Goal: Task Accomplishment & Management: Complete application form

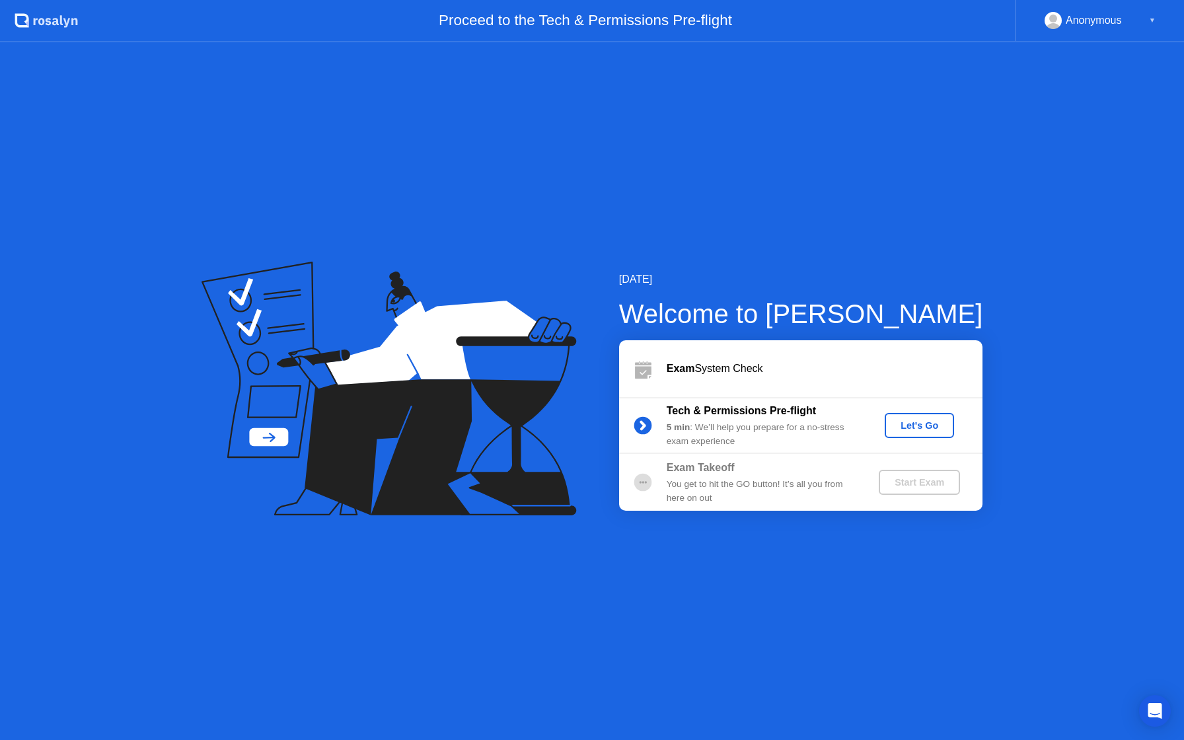
click at [930, 431] on div "Let's Go" at bounding box center [919, 425] width 59 height 11
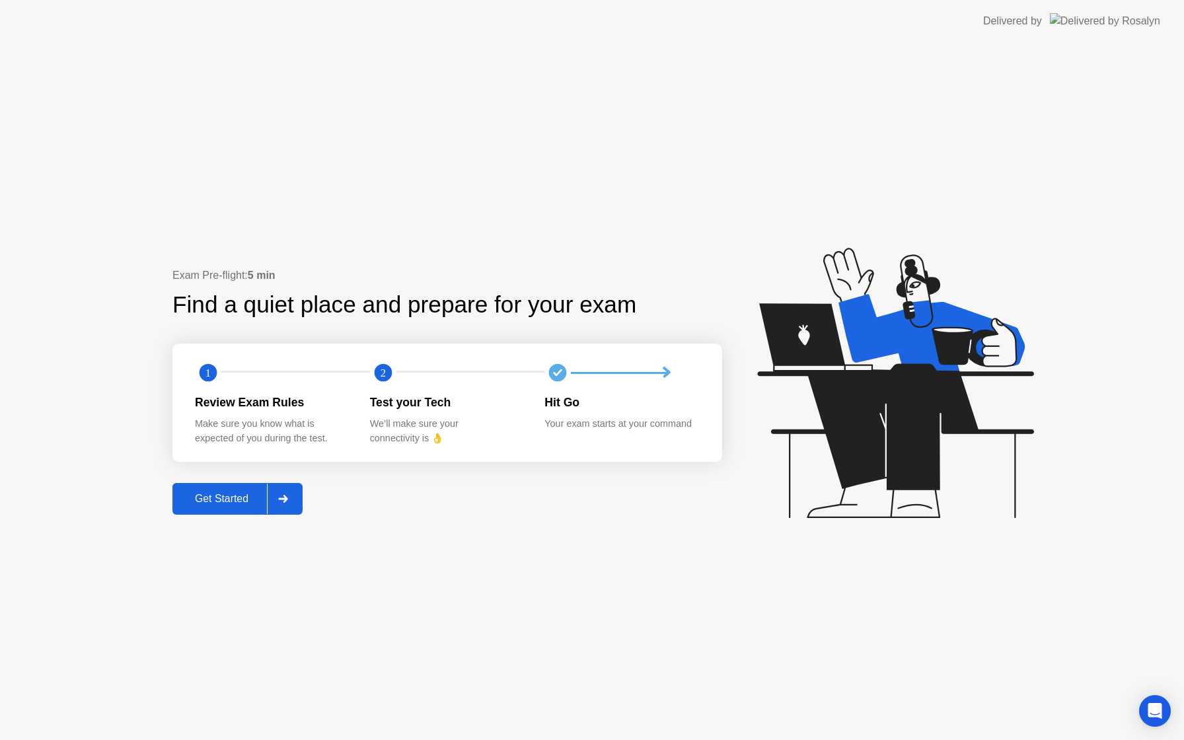
click at [227, 501] on div "Get Started" at bounding box center [221, 499] width 91 height 12
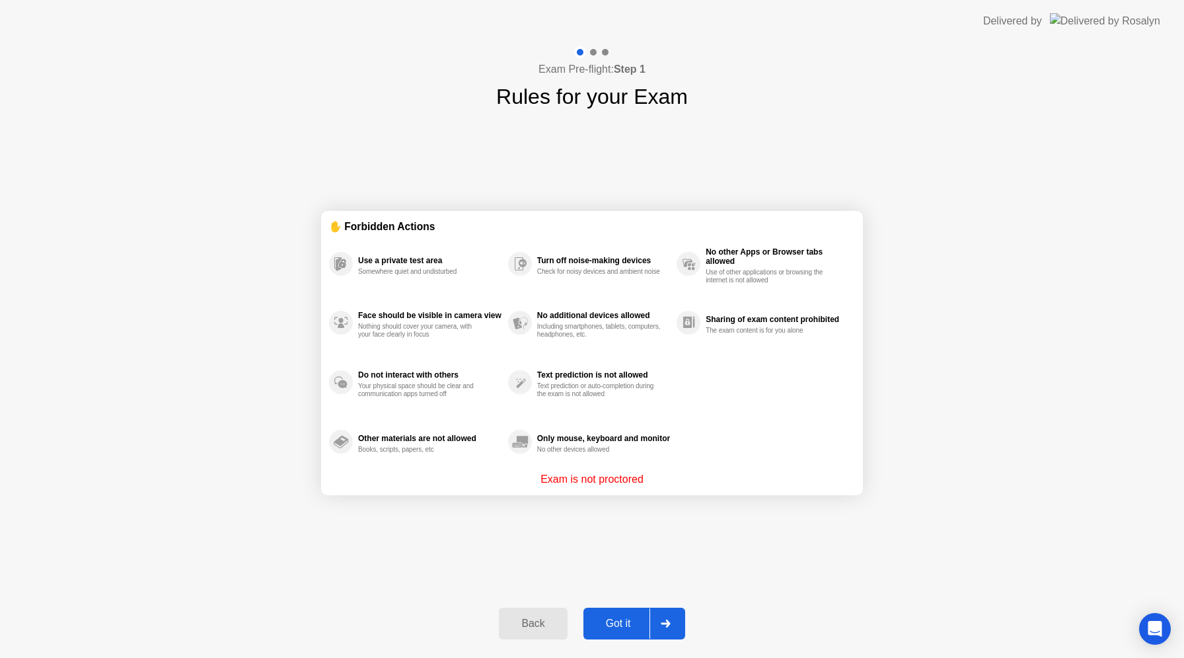
click at [628, 623] on div "Got it" at bounding box center [618, 623] width 62 height 12
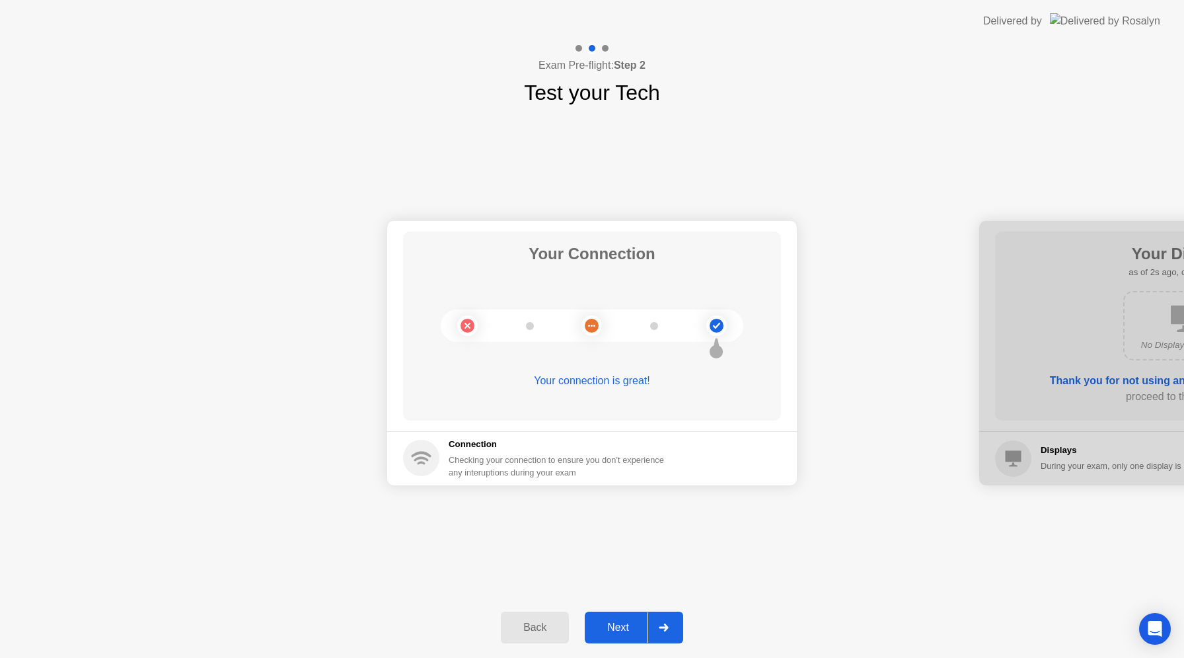
click at [633, 624] on div "Next" at bounding box center [618, 627] width 59 height 12
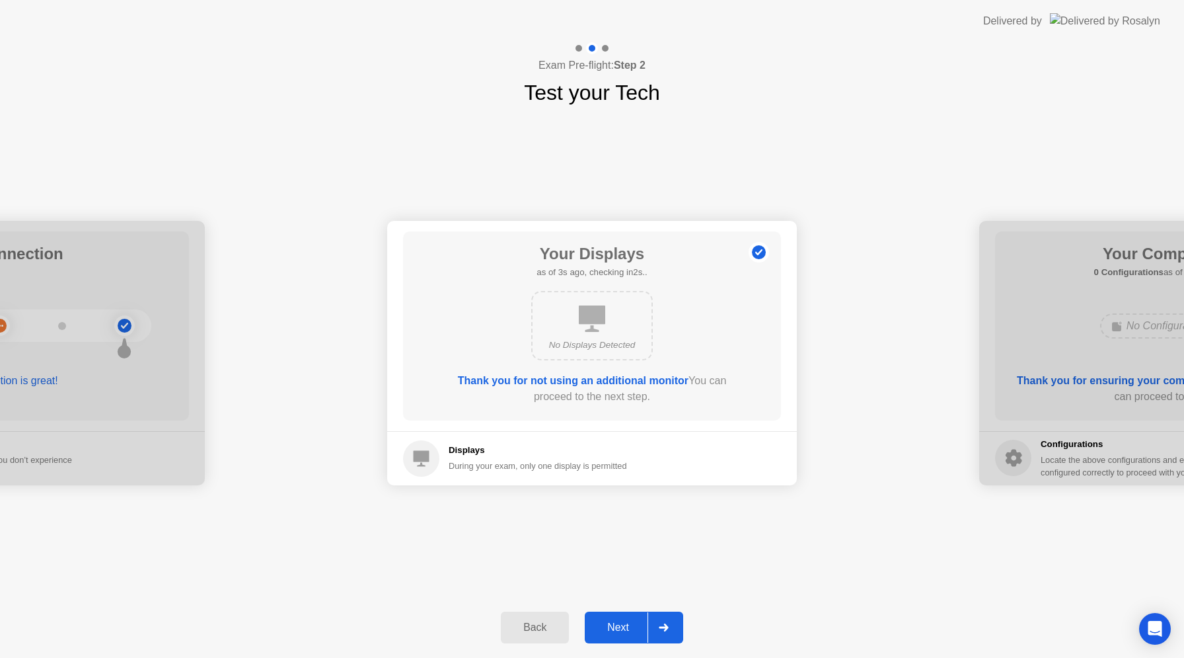
click at [633, 624] on div "Next" at bounding box center [618, 627] width 59 height 12
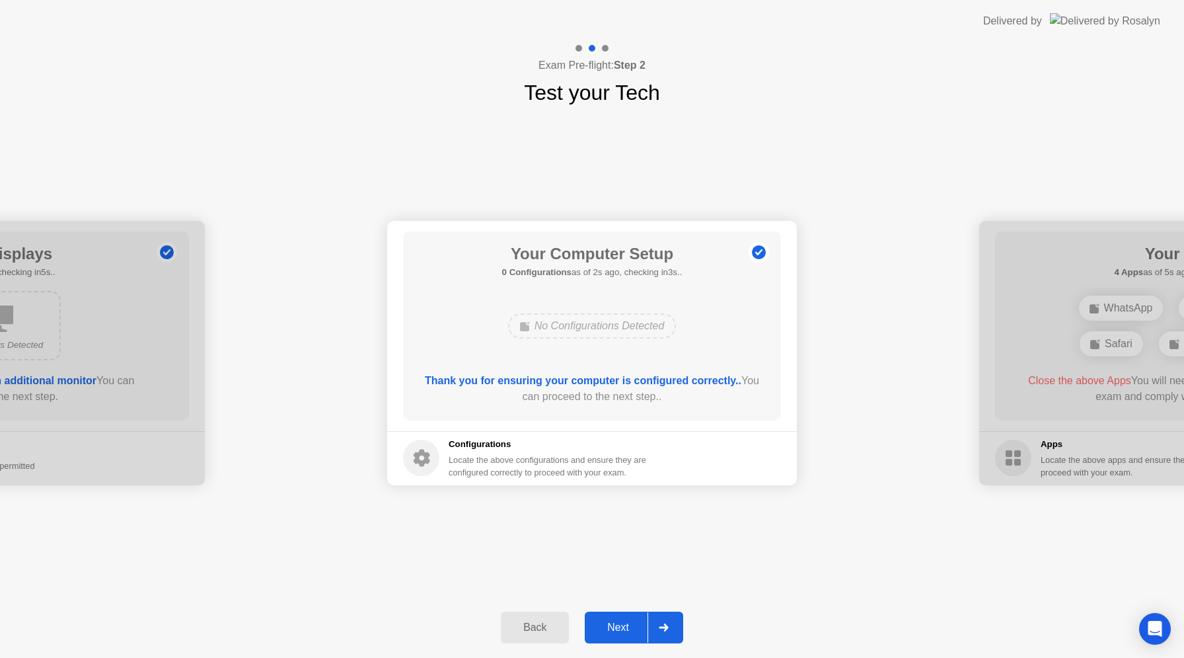
click at [633, 624] on div "Next" at bounding box center [618, 627] width 59 height 12
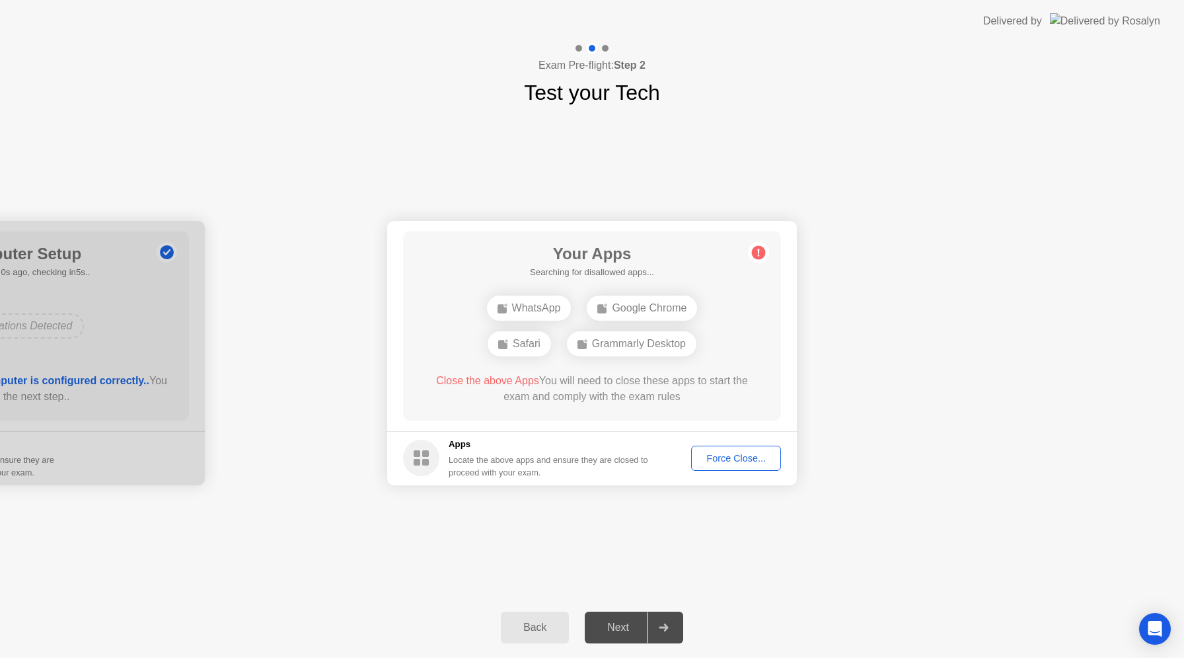
click at [502, 382] on span "Close the above Apps" at bounding box center [487, 380] width 103 height 11
click at [744, 455] on div "Force Close..." at bounding box center [736, 458] width 81 height 11
click at [1014, 658] on div at bounding box center [592, 658] width 1184 height 0
click at [622, 329] on div "Grammarly Desktop" at bounding box center [592, 325] width 130 height 25
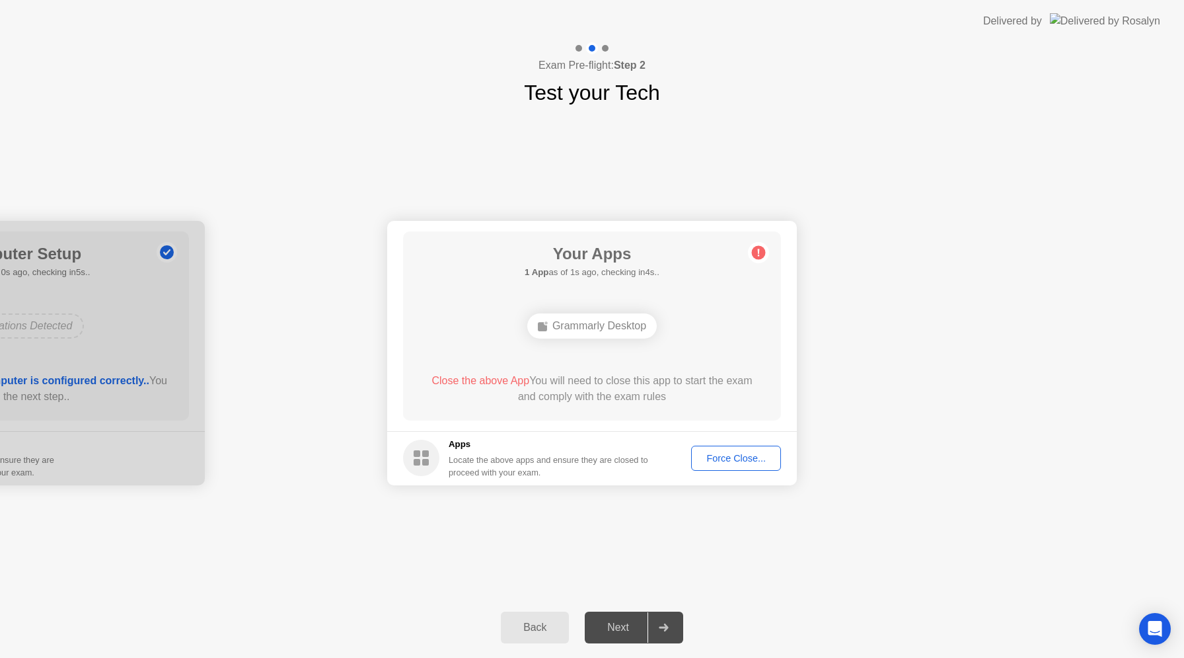
click at [632, 324] on div "Grammarly Desktop" at bounding box center [592, 325] width 130 height 25
click at [731, 457] on div "Force Close..." at bounding box center [736, 458] width 81 height 11
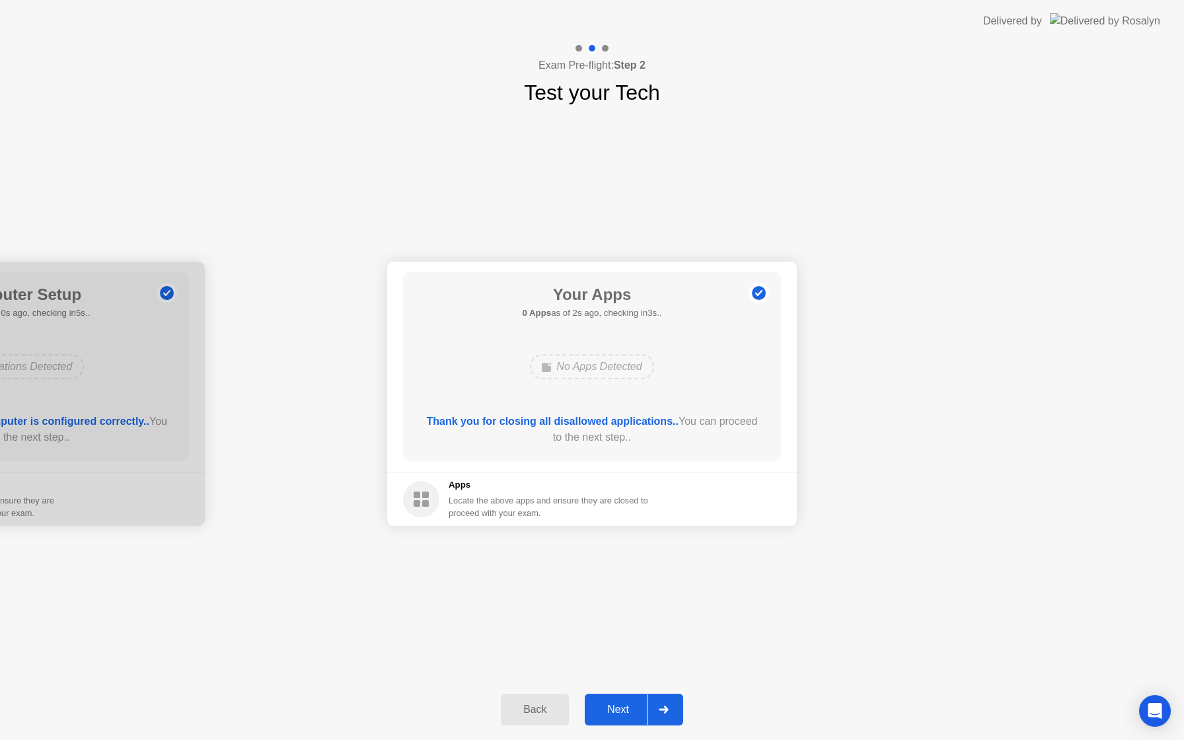
click at [623, 704] on div "Next" at bounding box center [618, 710] width 59 height 12
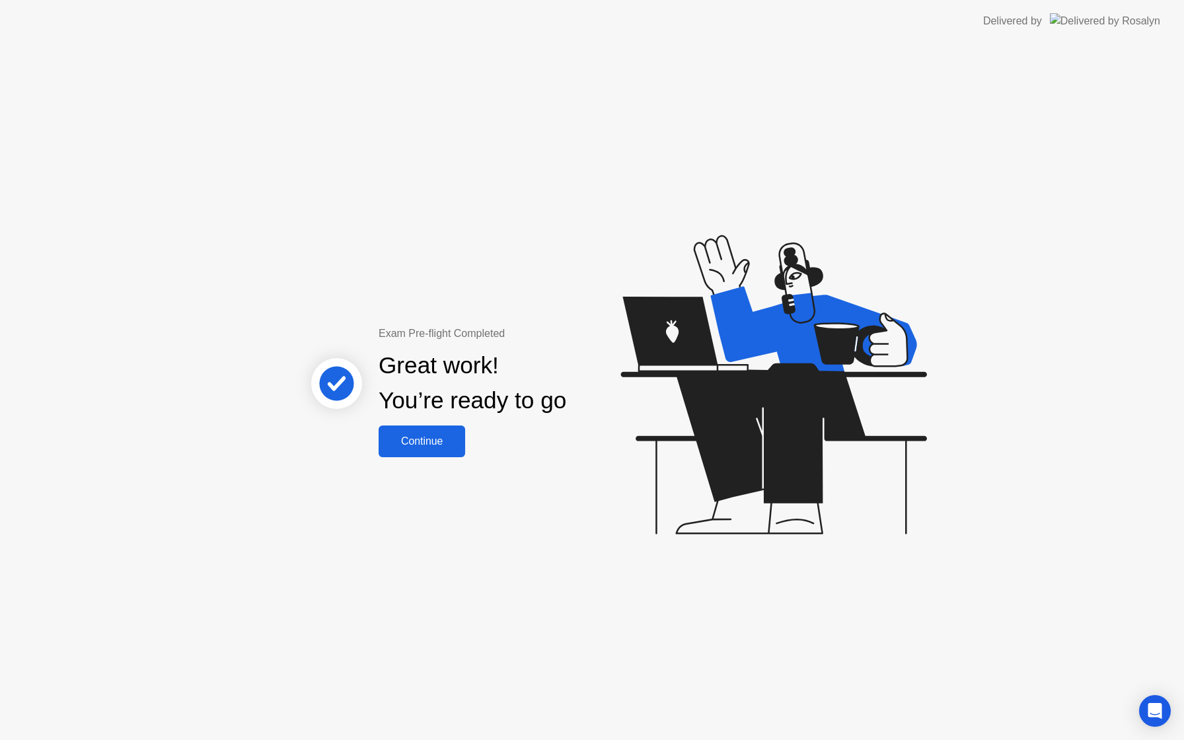
click at [424, 439] on div "Continue" at bounding box center [422, 441] width 79 height 12
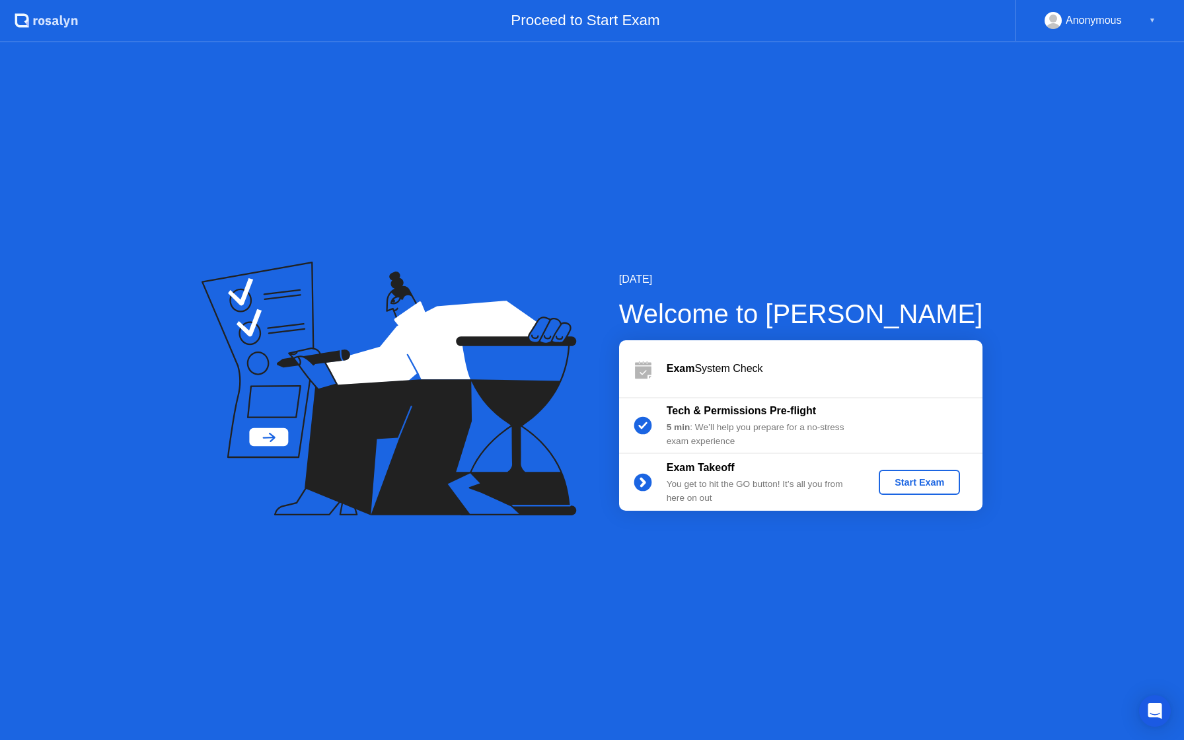
click at [867, 424] on div "Tech & Permissions Pre-flight 5 min : We’ll help you prepare for a no-stress ex…" at bounding box center [800, 425] width 363 height 57
click at [943, 488] on div "Start Exam" at bounding box center [919, 482] width 71 height 11
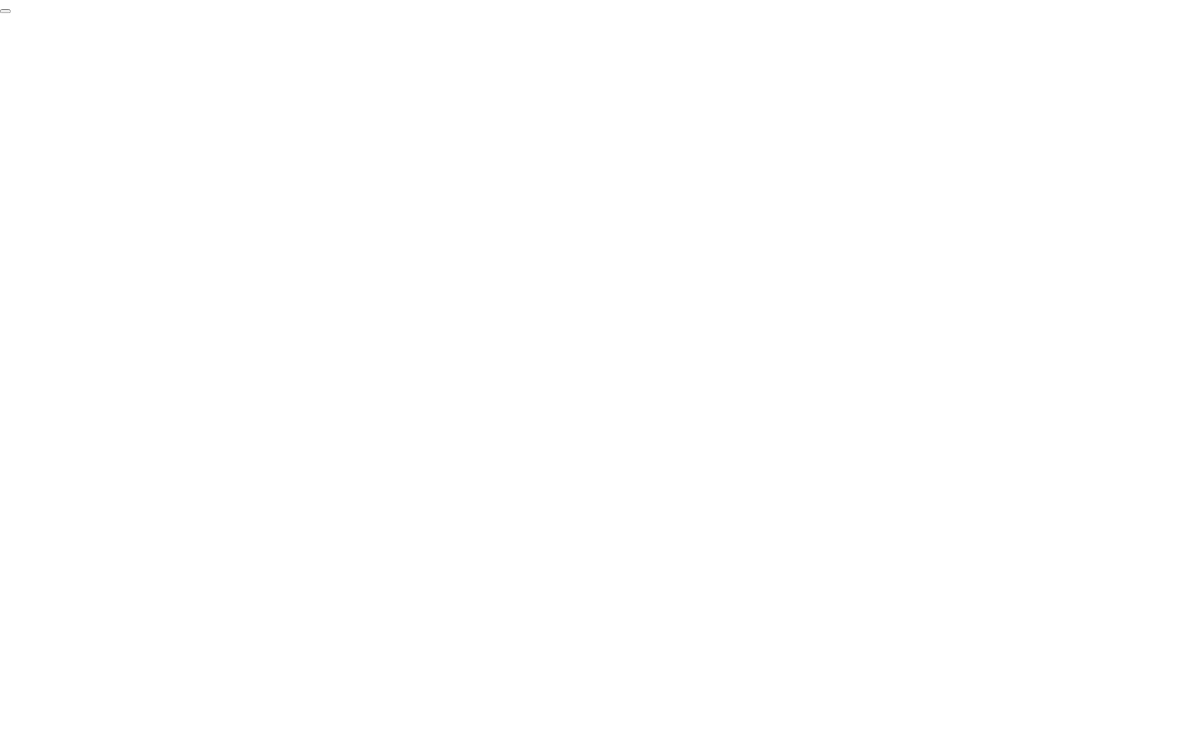
click div "End Proctoring Session"
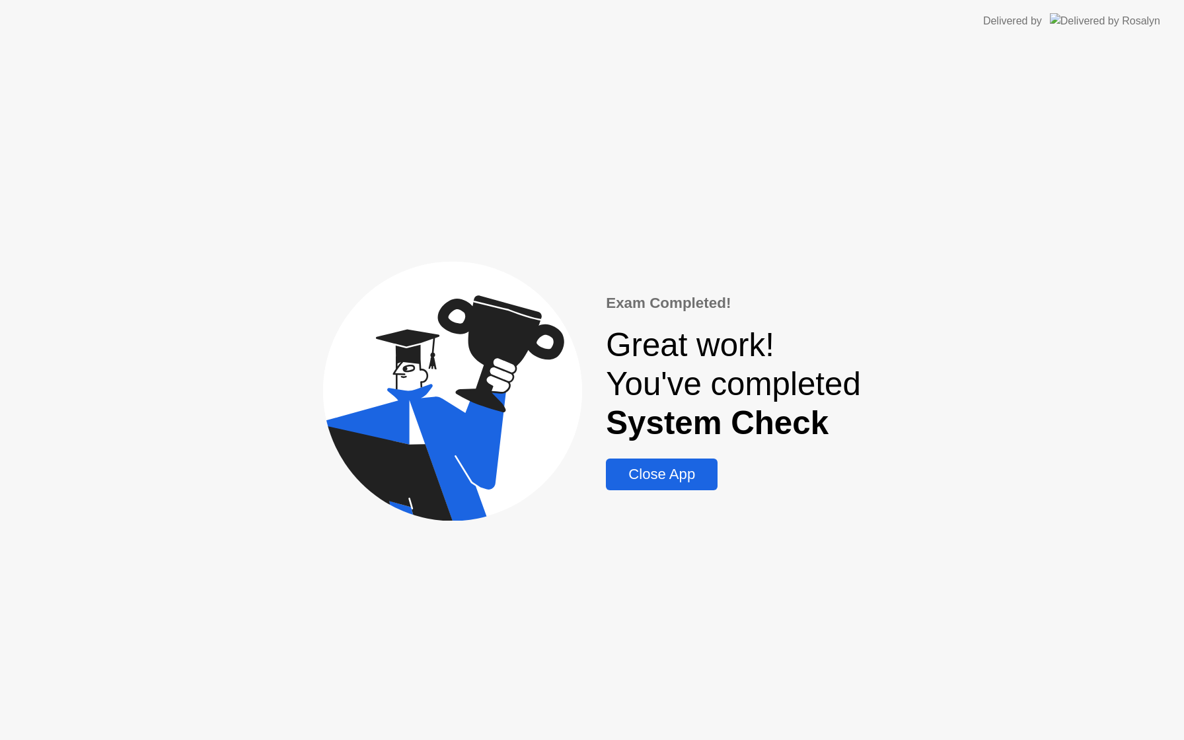
click at [682, 476] on div "Close App" at bounding box center [662, 474] width 104 height 17
